Goal: Transaction & Acquisition: Purchase product/service

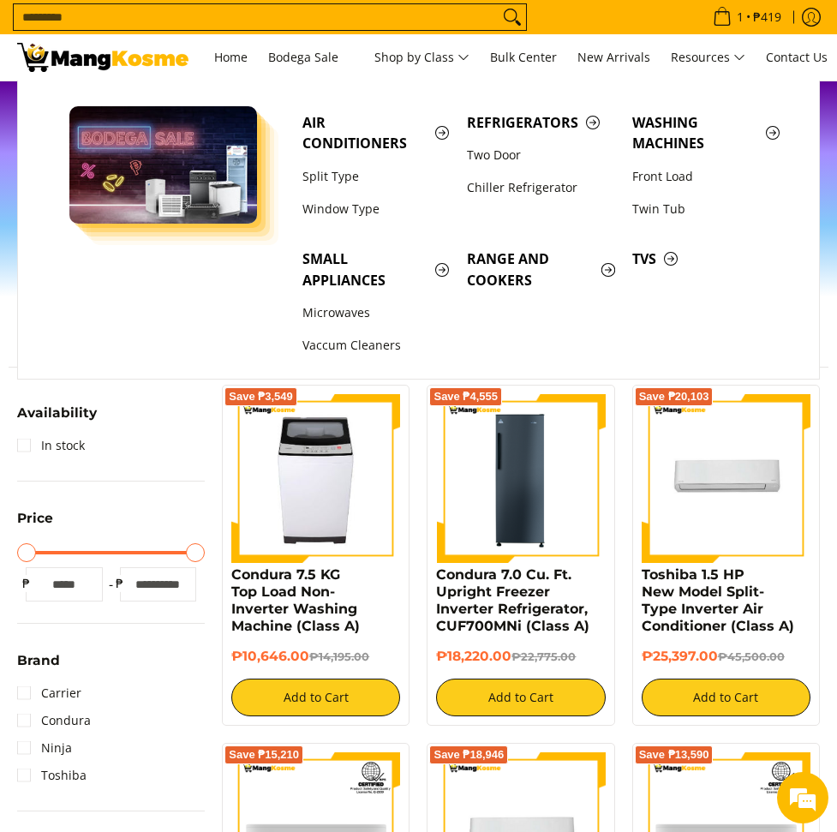
click at [380, 12] on input "Search..." at bounding box center [256, 17] width 485 height 26
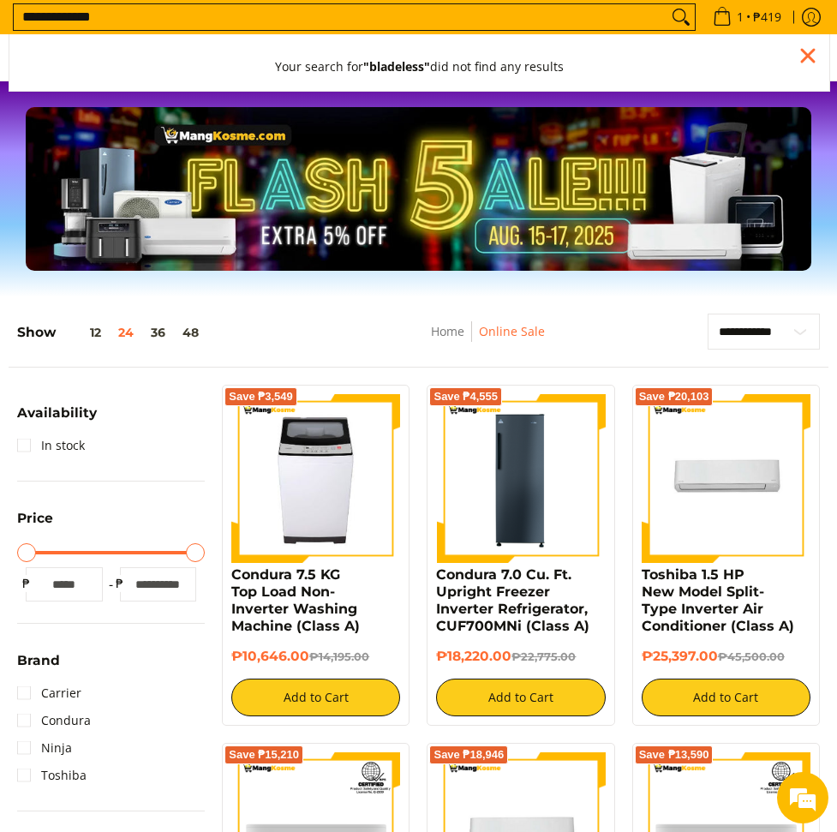
type input "**********"
click at [667, 4] on button "Search" at bounding box center [680, 17] width 27 height 26
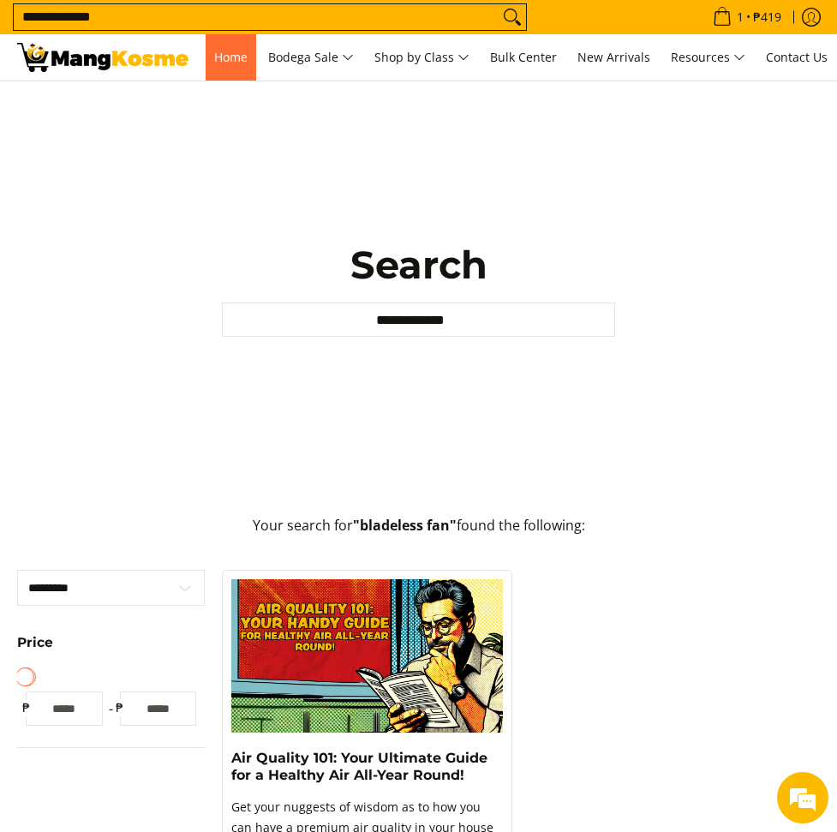
click at [228, 60] on span "Home" at bounding box center [230, 57] width 33 height 16
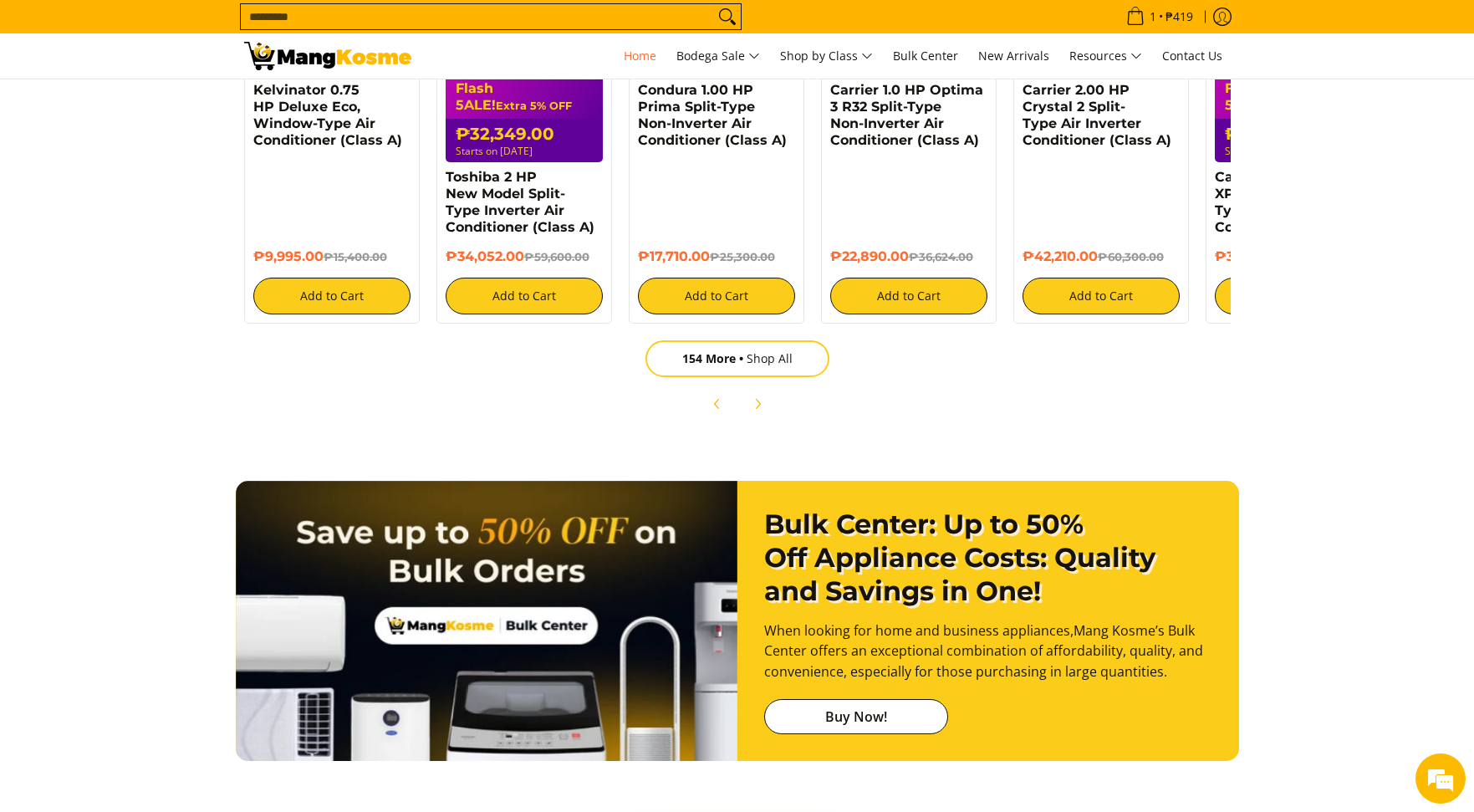
scroll to position [1909, 0]
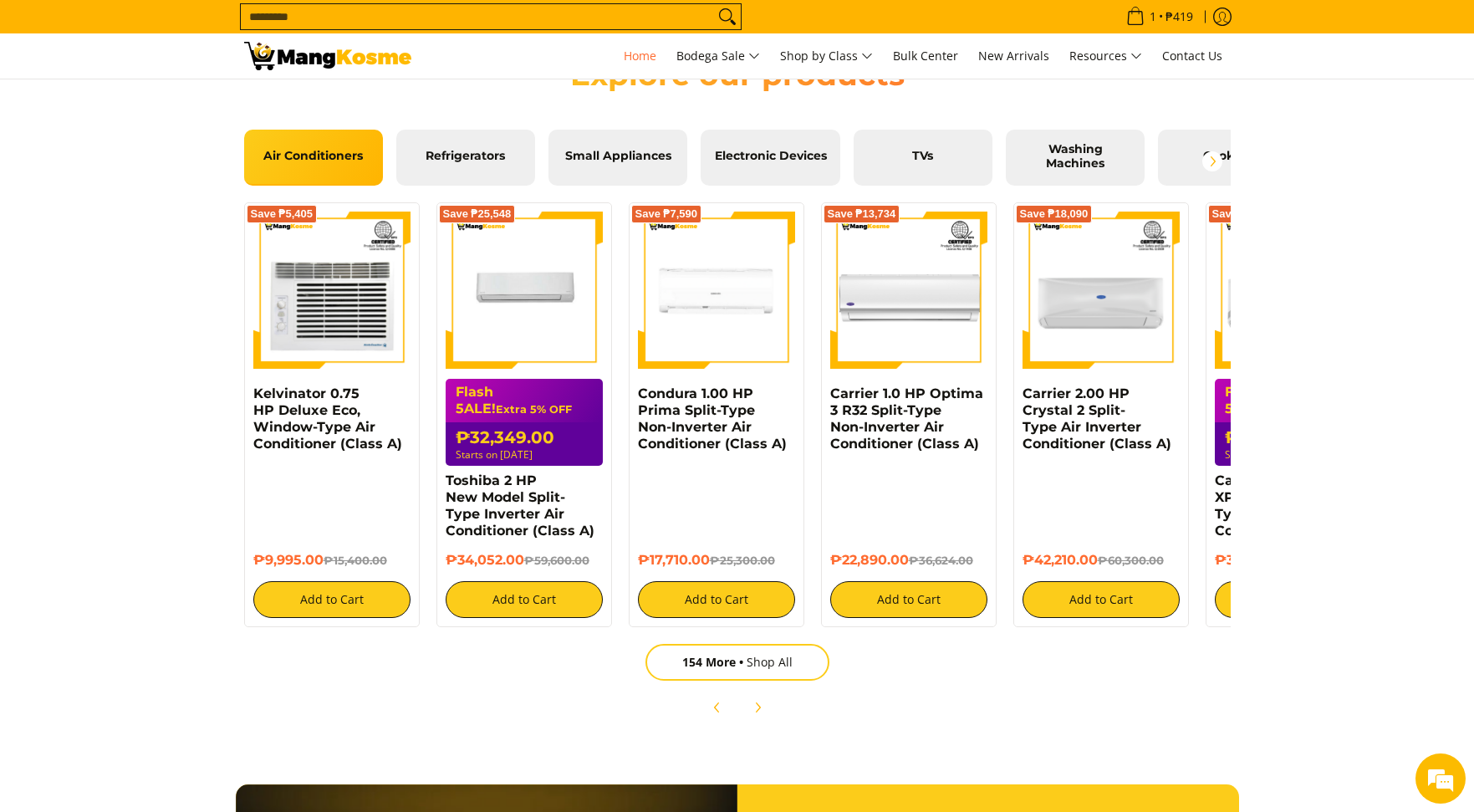
click at [553, 10] on input "Search..." at bounding box center [477, 17] width 473 height 25
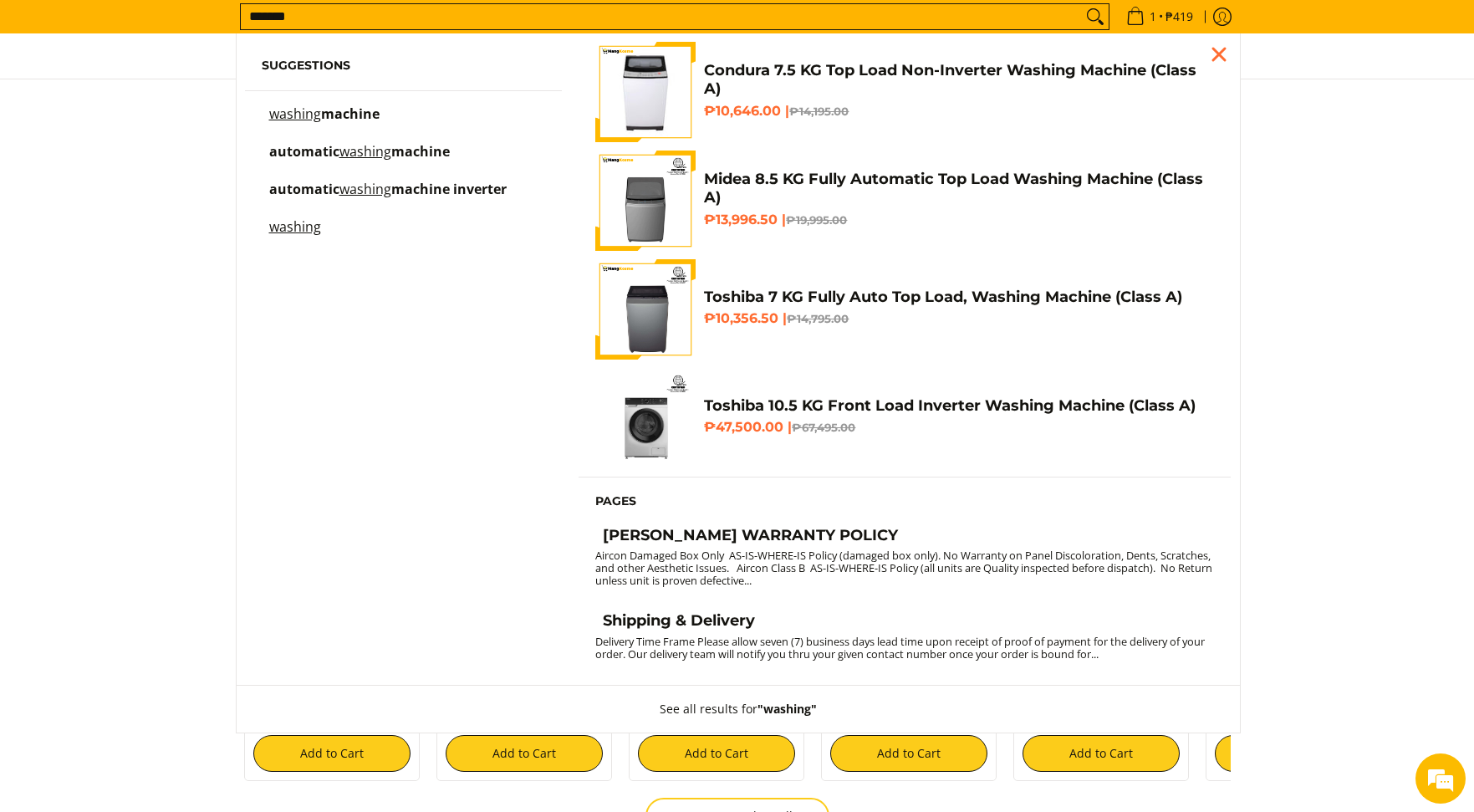
scroll to position [0, 0]
type input "*******"
click at [1380, 261] on div "Explore our products" at bounding box center [737, 238] width 1474 height 90
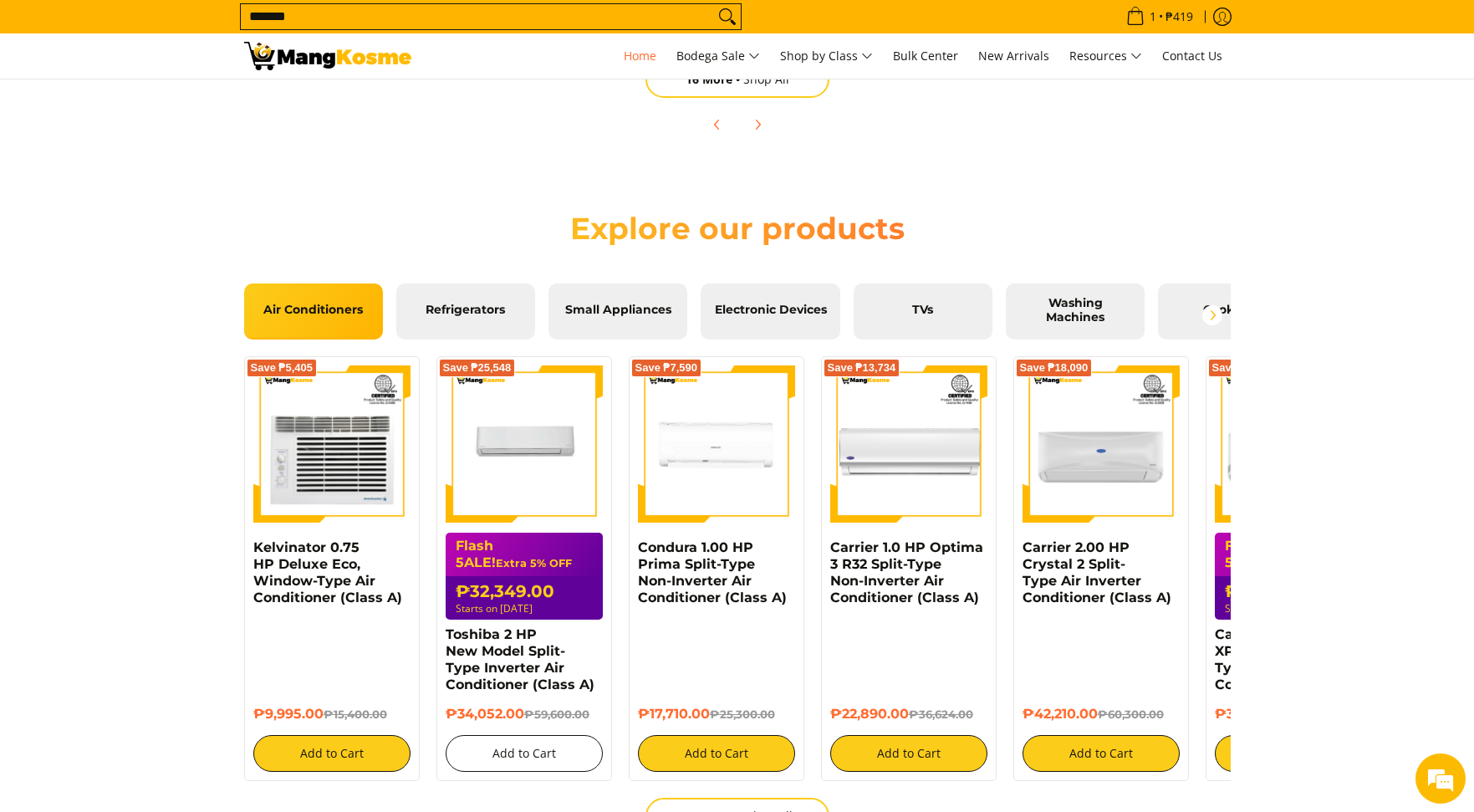
click at [533, 764] on button "Add to Cart" at bounding box center [524, 753] width 157 height 37
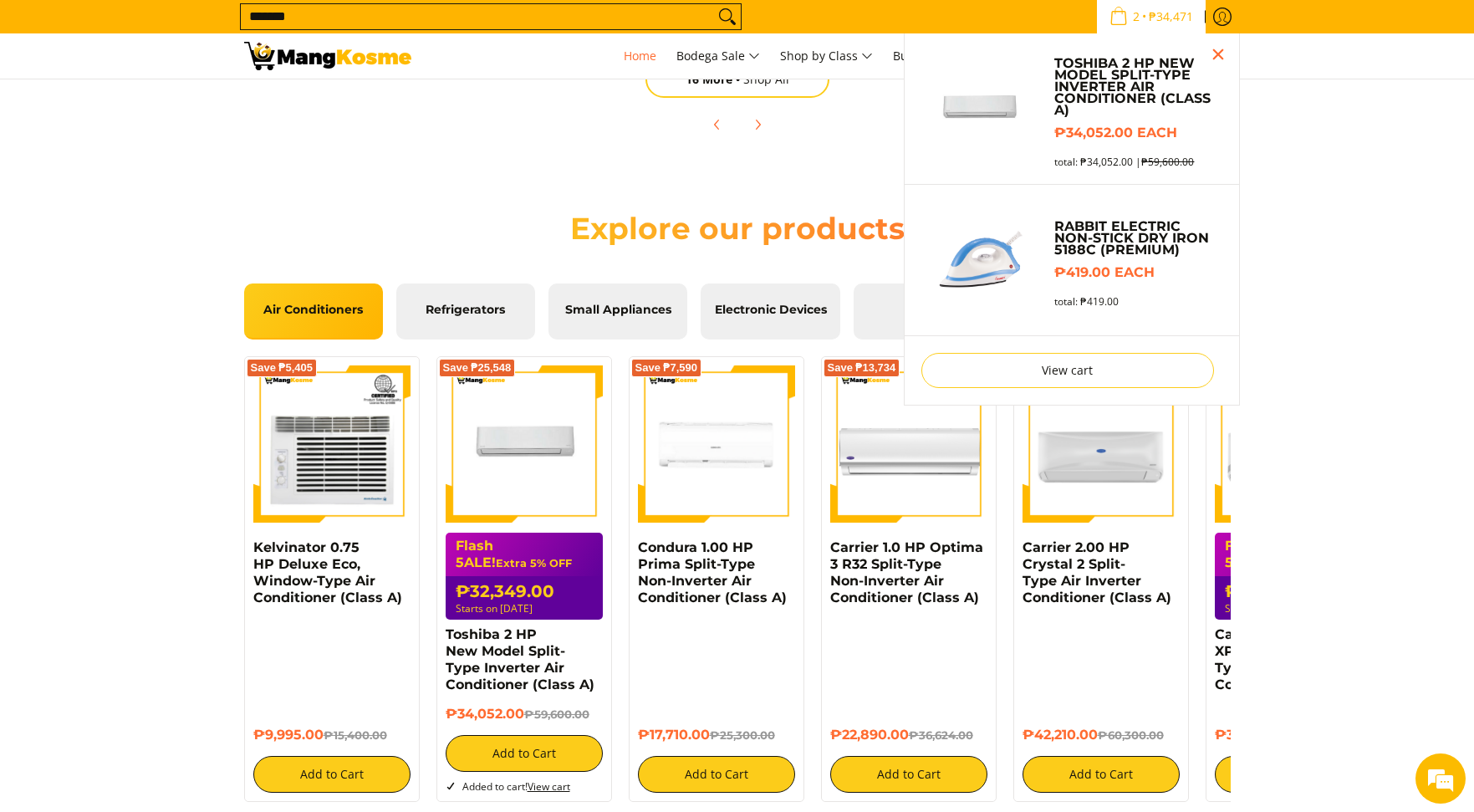
click at [1329, 280] on div "Explore our products" at bounding box center [737, 238] width 1474 height 90
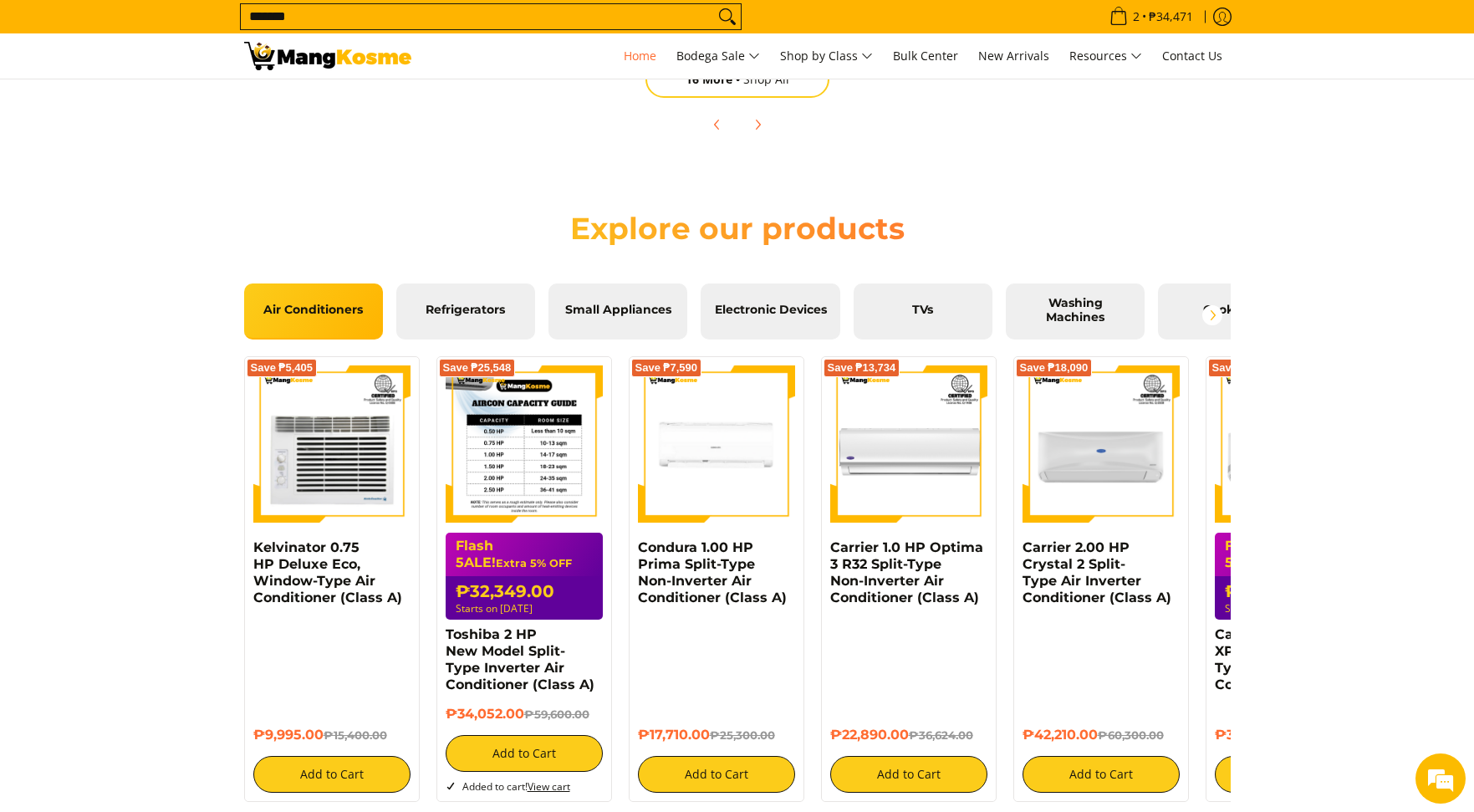
scroll to position [0, 1330]
click at [556, 500] on img at bounding box center [524, 443] width 157 height 157
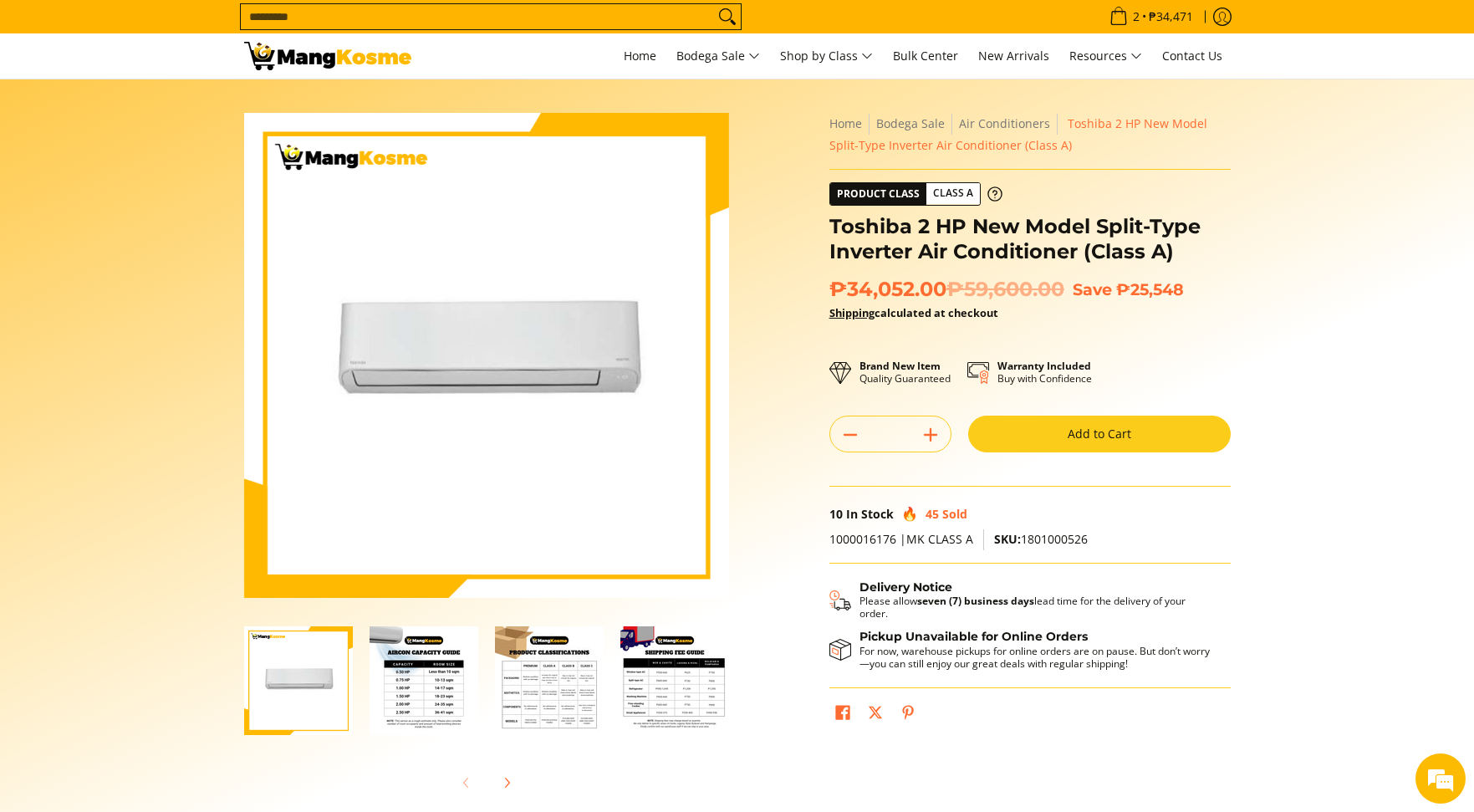
click at [1089, 430] on button "Add to Cart" at bounding box center [1099, 434] width 263 height 37
drag, startPoint x: 1266, startPoint y: 198, endPoint x: 1224, endPoint y: 109, distance: 98.4
click at [1266, 198] on section "Skip to Main Content Enable zoom Disable zoom Enable zoom Disable zoom Enable z…" at bounding box center [737, 461] width 1474 height 763
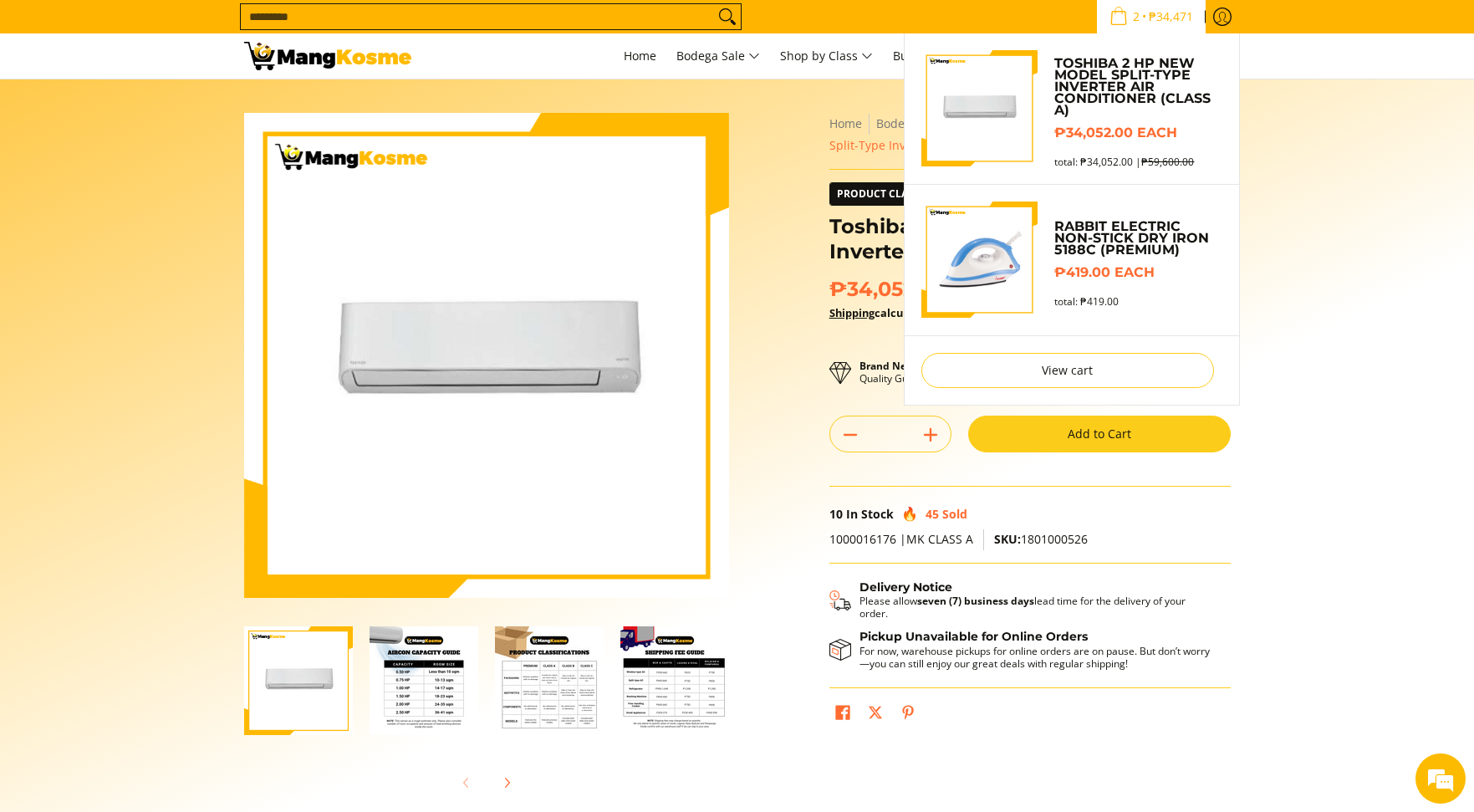
click at [1153, 28] on link "2 • ₱34,471" at bounding box center [1151, 17] width 108 height 33
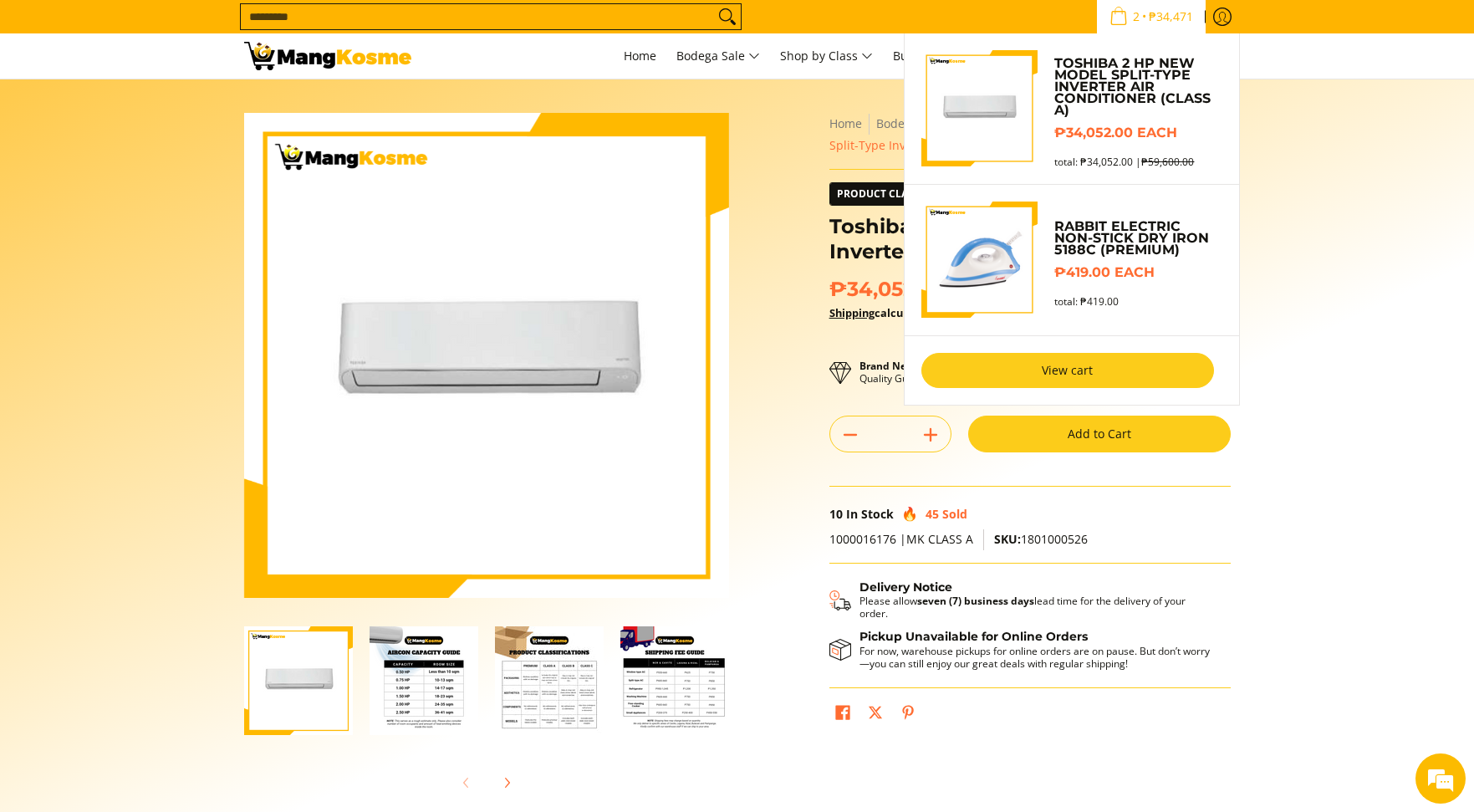
click at [1099, 375] on link "View cart" at bounding box center [1068, 371] width 293 height 35
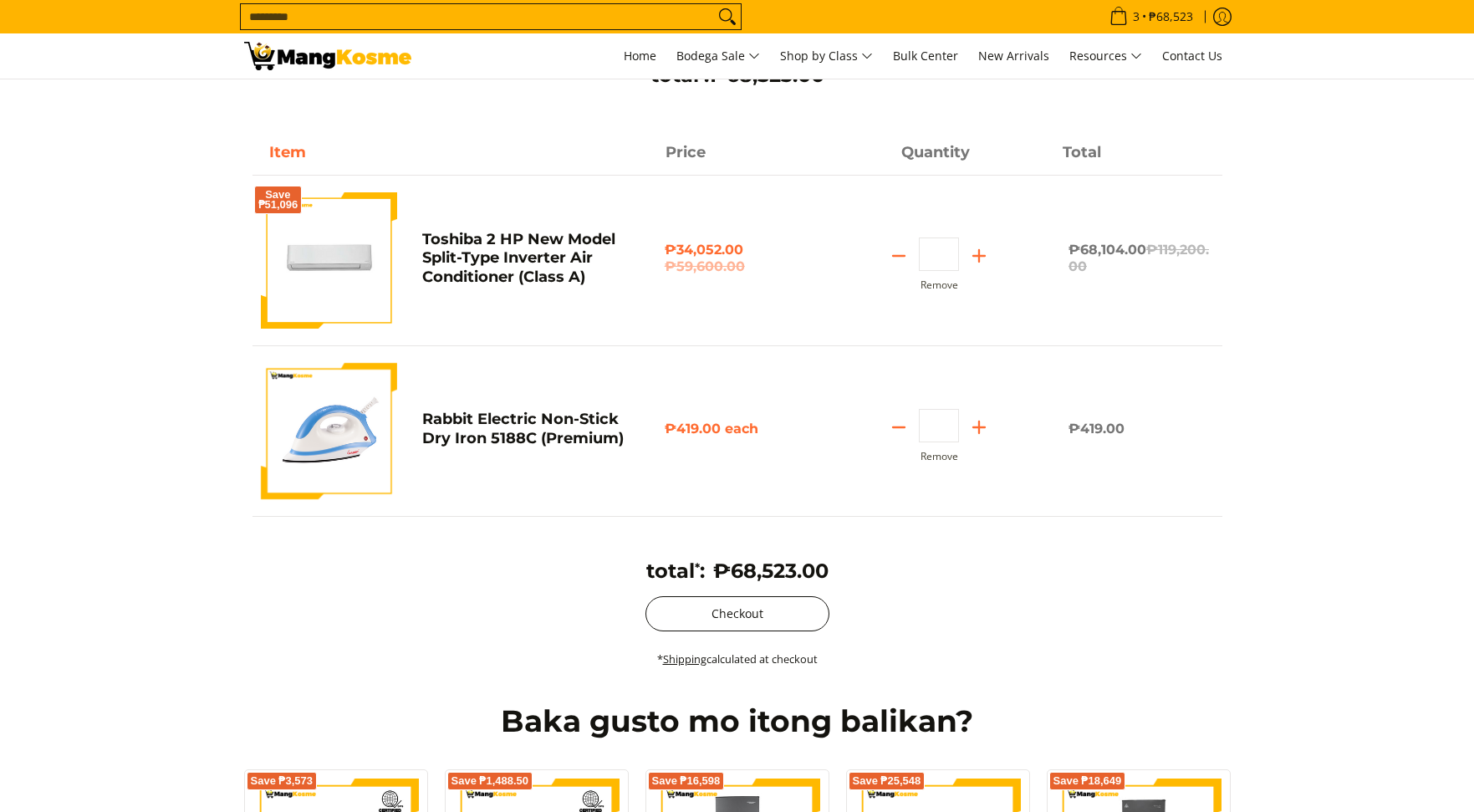
click at [754, 610] on button "Checkout" at bounding box center [737, 614] width 184 height 35
